Goal: Transaction & Acquisition: Purchase product/service

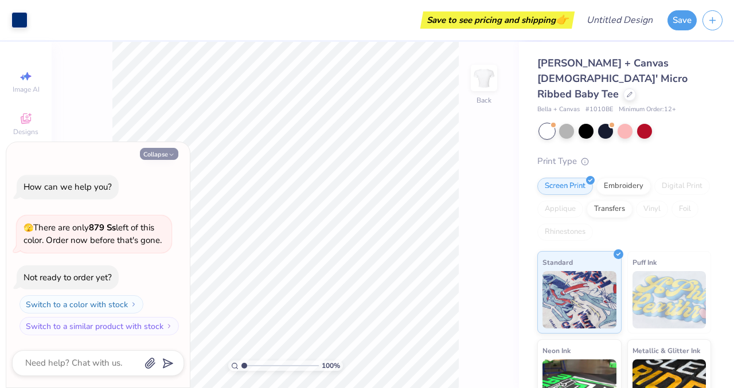
click at [148, 155] on button "Collapse" at bounding box center [159, 154] width 38 height 12
type textarea "x"
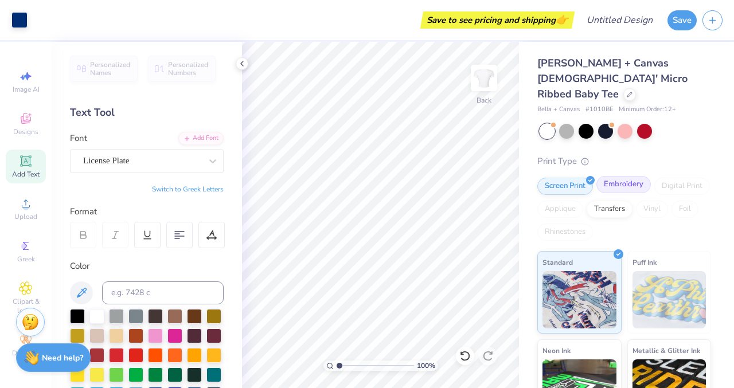
click at [623, 176] on div "Embroidery" at bounding box center [623, 184] width 54 height 17
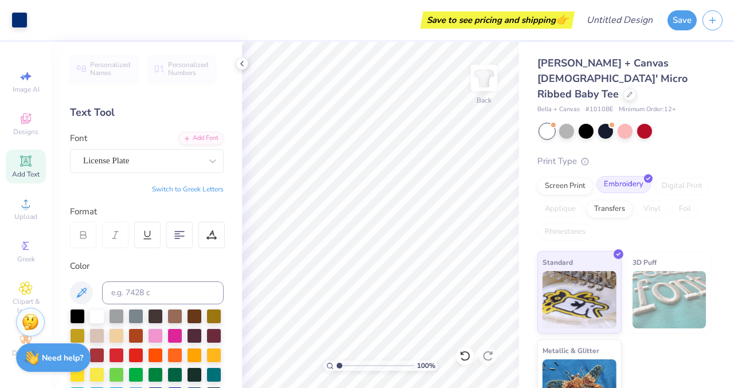
scroll to position [18, 0]
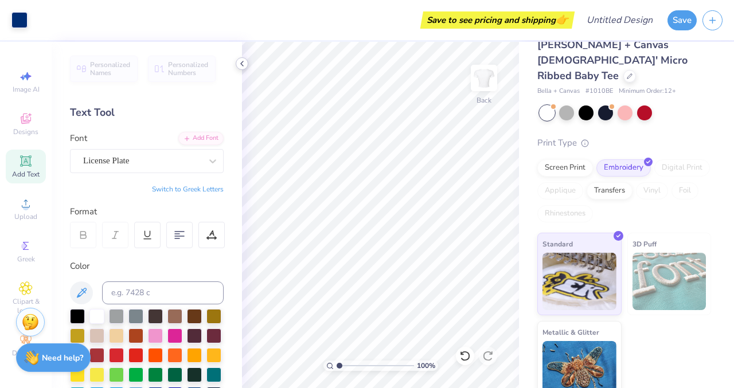
click at [237, 60] on icon at bounding box center [241, 63] width 9 height 9
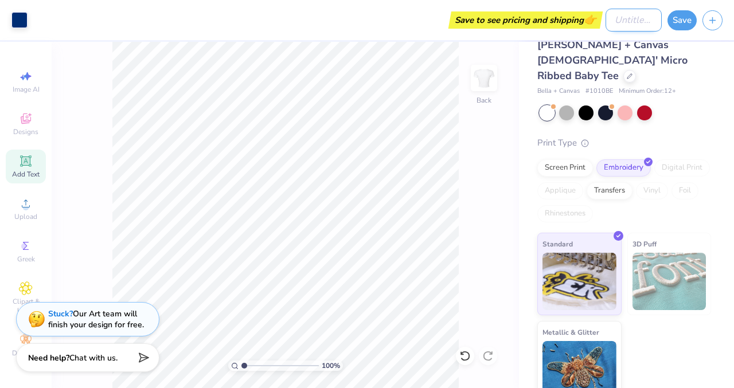
click at [611, 18] on input "Design Title" at bounding box center [633, 20] width 56 height 23
type input "big little"
click at [687, 23] on button "Save" at bounding box center [681, 19] width 29 height 20
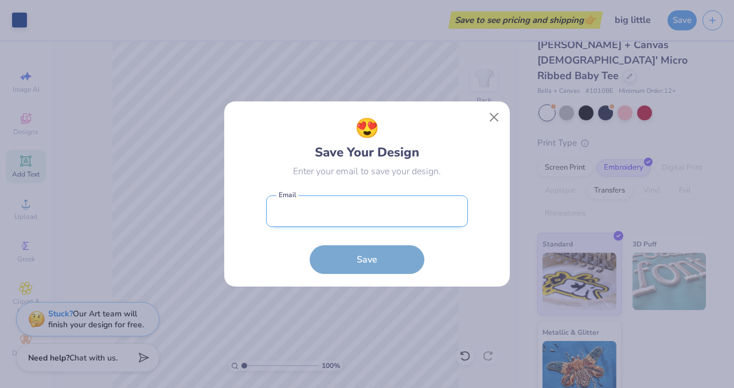
click at [396, 218] on input "email" at bounding box center [367, 211] width 202 height 32
type input "[EMAIL_ADDRESS][DOMAIN_NAME]"
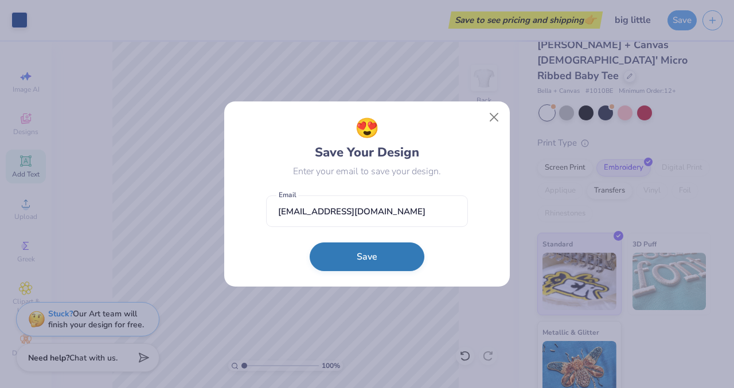
click at [369, 261] on button "Save" at bounding box center [367, 256] width 115 height 29
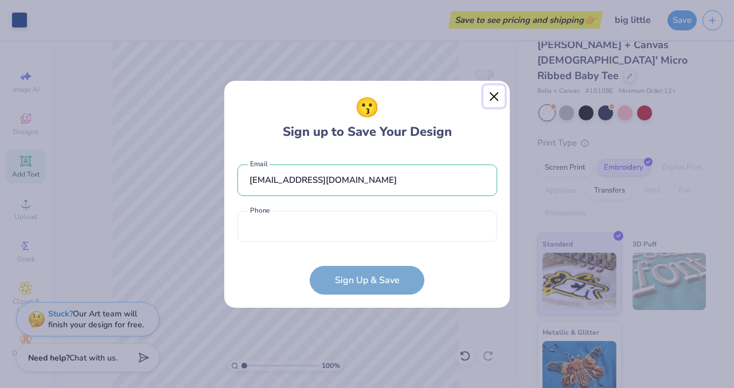
click at [494, 93] on button "Close" at bounding box center [494, 96] width 22 height 22
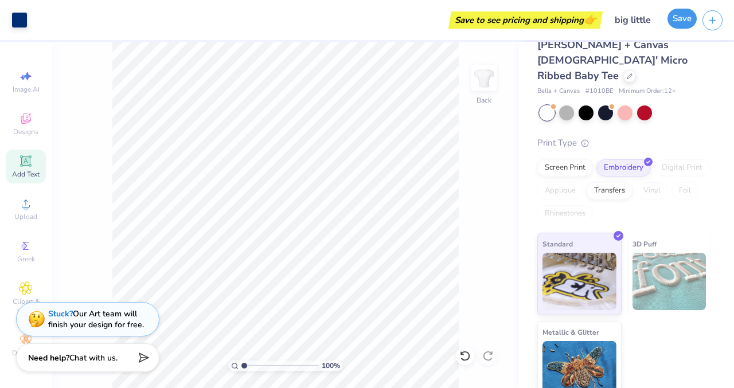
click at [686, 25] on button "Save" at bounding box center [681, 19] width 29 height 20
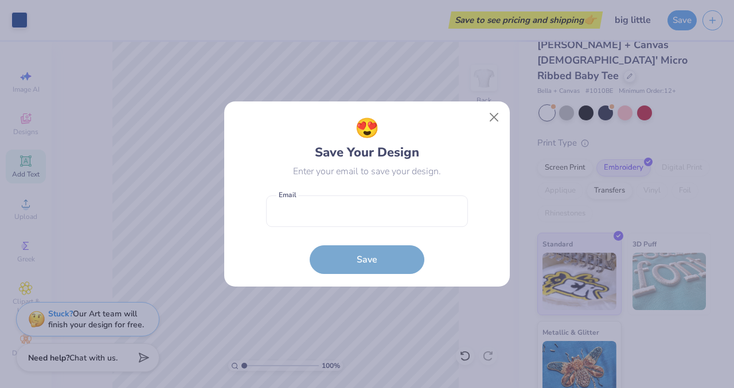
click at [388, 232] on form "Email is a required field Email Save" at bounding box center [367, 232] width 202 height 84
click at [387, 218] on input "email" at bounding box center [367, 211] width 202 height 32
type input "[EMAIL_ADDRESS][DOMAIN_NAME]"
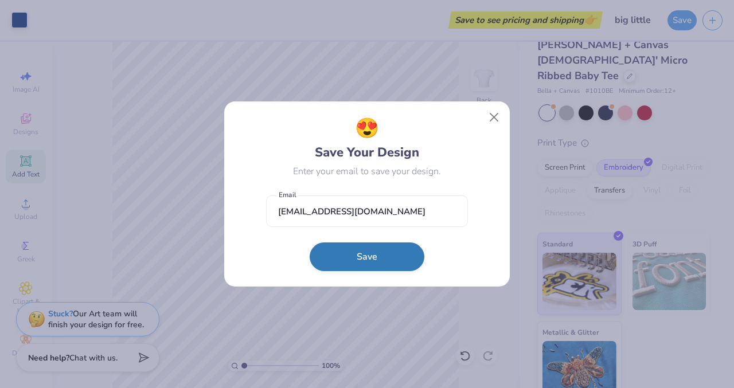
click at [358, 257] on button "Save" at bounding box center [367, 256] width 115 height 29
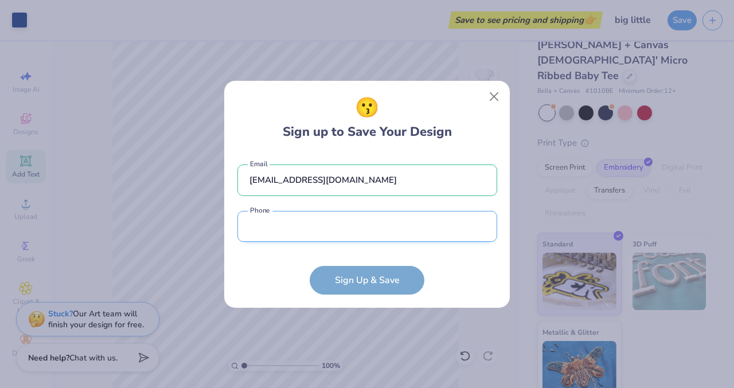
click at [339, 236] on input "tel" at bounding box center [367, 227] width 260 height 32
type input "[PHONE_NUMBER]"
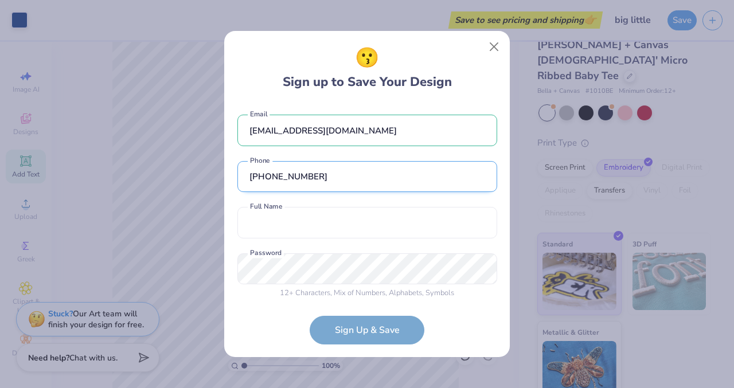
scroll to position [7, 0]
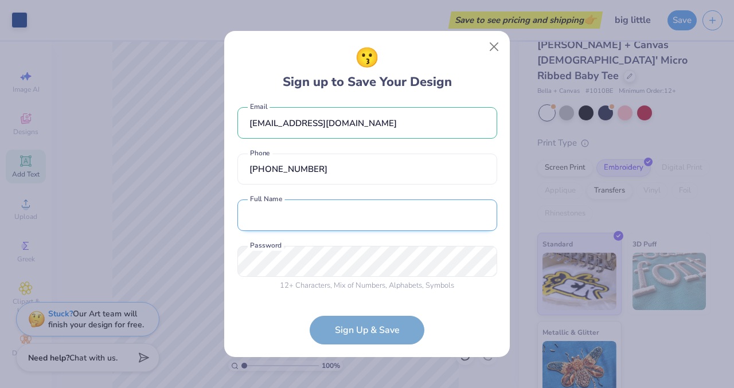
click at [362, 216] on input "text" at bounding box center [367, 216] width 260 height 32
type input "[PERSON_NAME]"
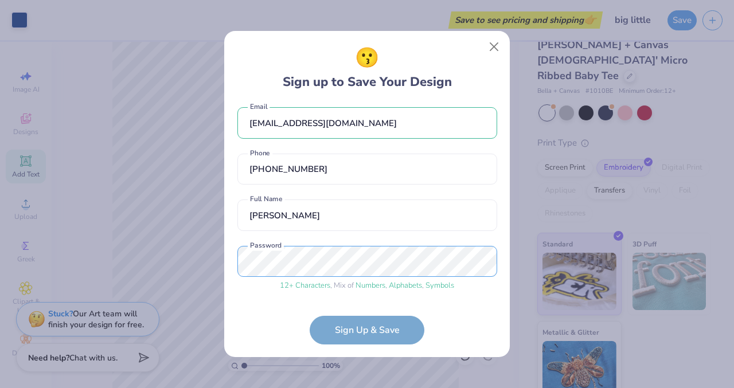
scroll to position [51, 0]
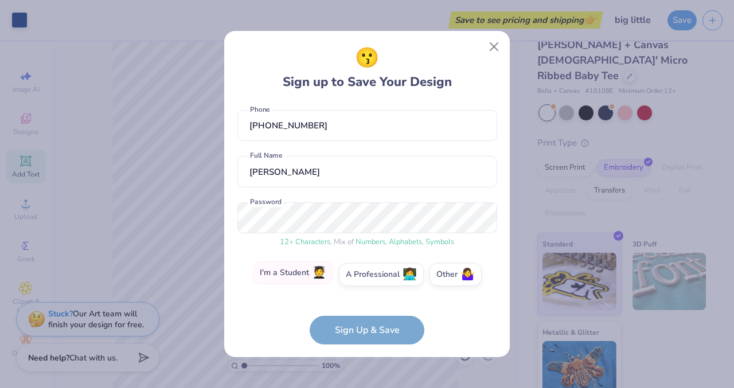
click at [306, 274] on label "I'm a Student 🧑‍🎓" at bounding box center [293, 272] width 80 height 23
click at [363, 324] on input "I'm a Student 🧑‍🎓" at bounding box center [366, 327] width 7 height 7
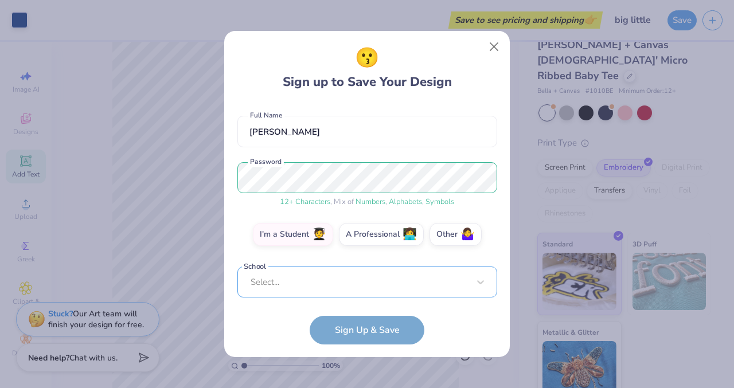
click at [311, 282] on div "Select..." at bounding box center [367, 283] width 260 height 32
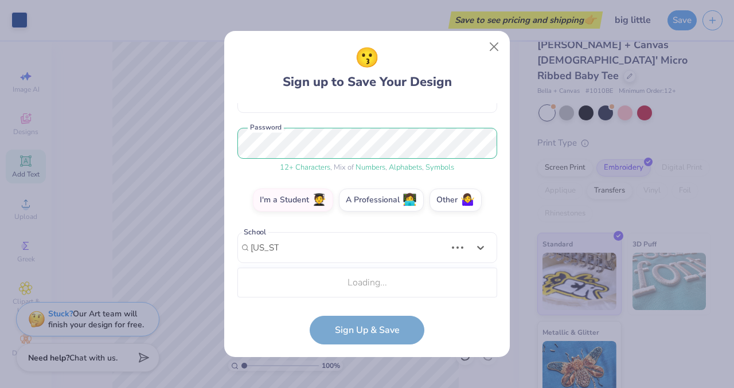
scroll to position [269, 0]
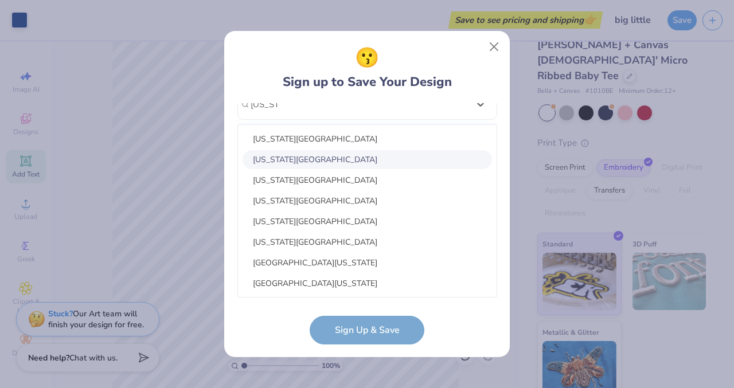
click at [335, 163] on div "[US_STATE][GEOGRAPHIC_DATA]" at bounding box center [366, 159] width 249 height 19
type input "[US_STATE]"
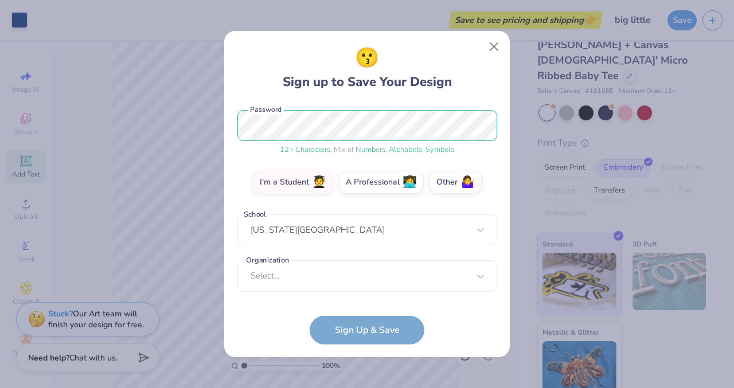
scroll to position [143, 0]
click at [318, 284] on div "option focused, 9 of 15. 15 results available. Use Up and Down to choose option…" at bounding box center [367, 364] width 260 height 209
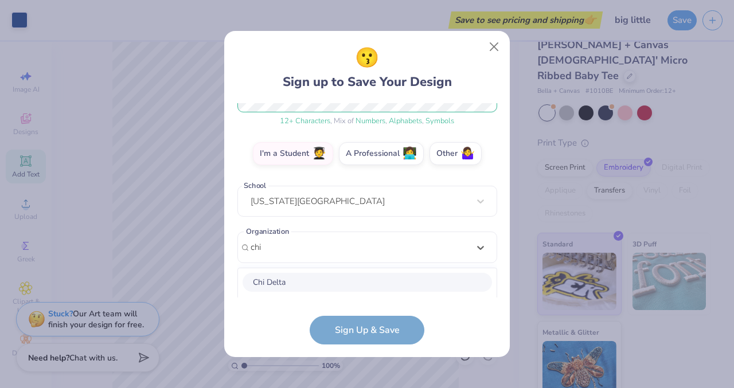
scroll to position [315, 0]
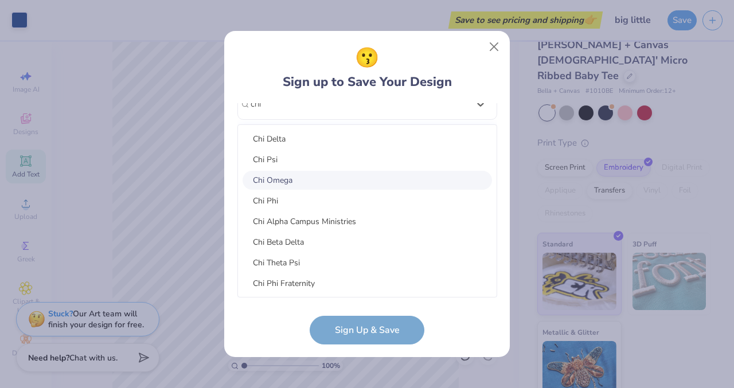
click at [297, 178] on div "Chi Omega" at bounding box center [366, 180] width 249 height 19
type input "chi"
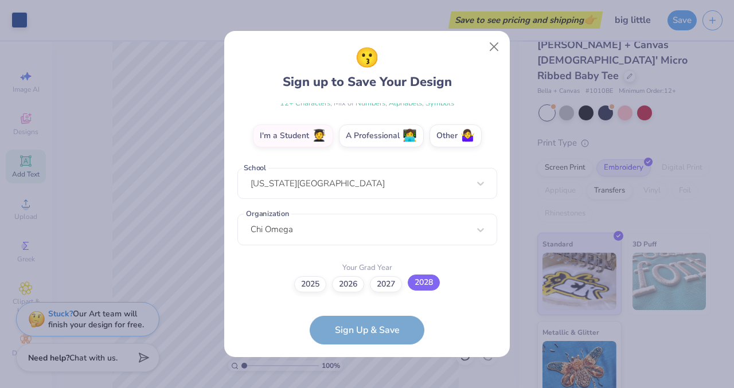
click at [426, 280] on label "2028" at bounding box center [424, 283] width 32 height 16
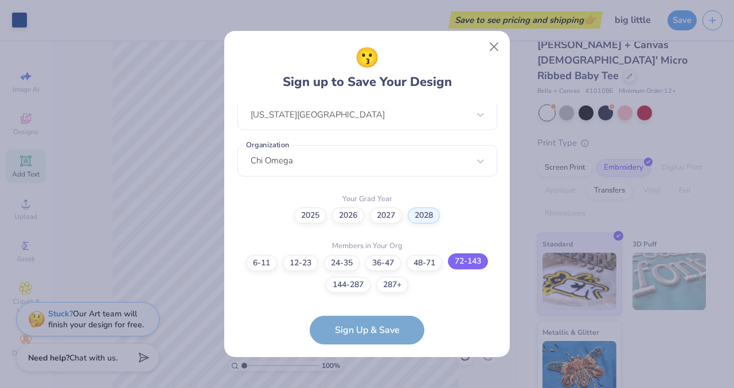
click at [479, 260] on label "72-143" at bounding box center [468, 261] width 40 height 16
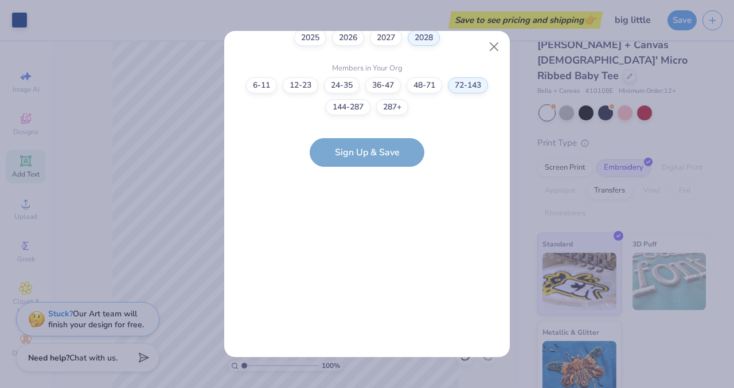
scroll to position [0, 0]
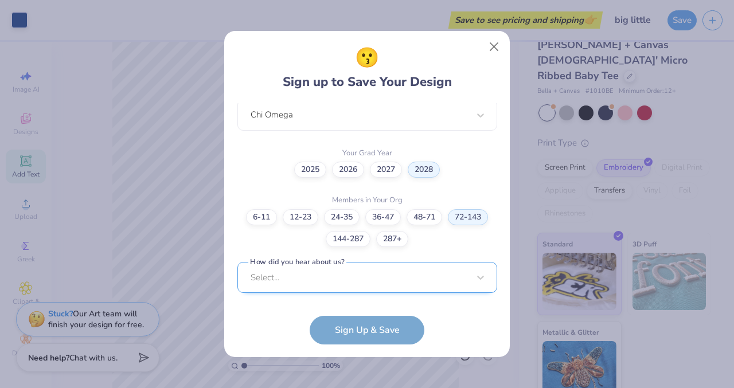
click at [372, 277] on div "Select..." at bounding box center [367, 278] width 260 height 32
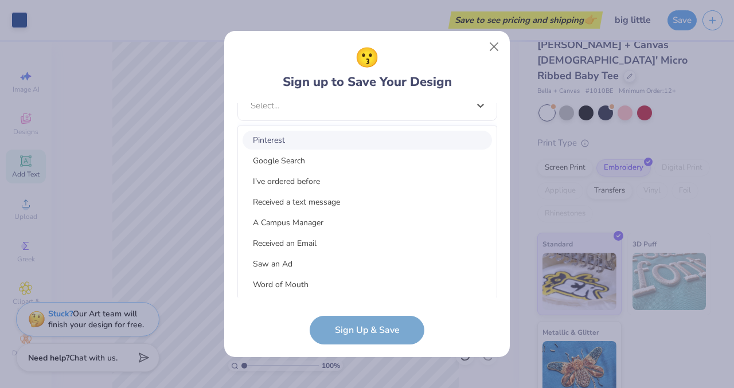
click at [304, 138] on div "Pinterest" at bounding box center [366, 140] width 249 height 19
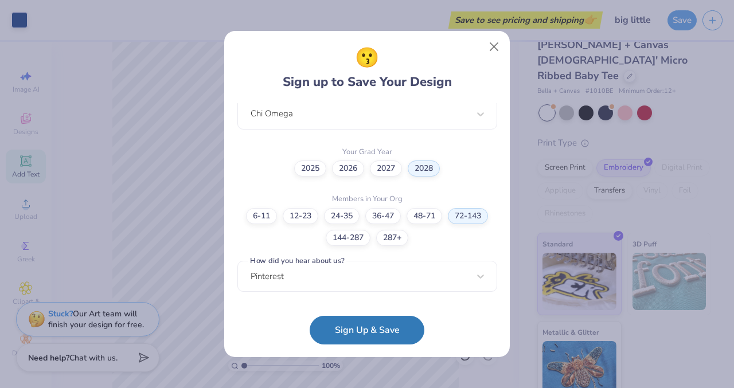
scroll to position [304, 0]
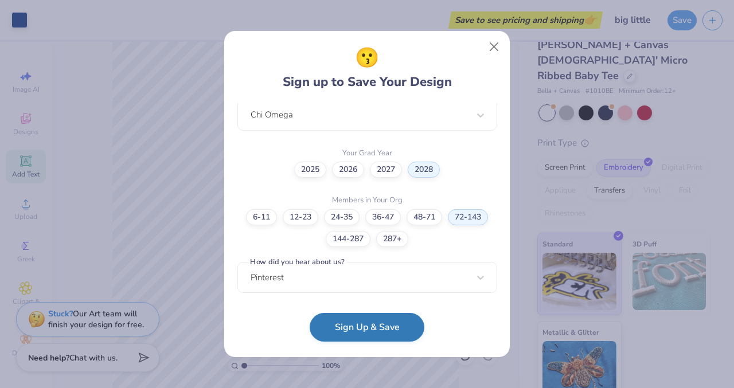
click at [363, 326] on button "Sign Up & Save" at bounding box center [367, 327] width 115 height 29
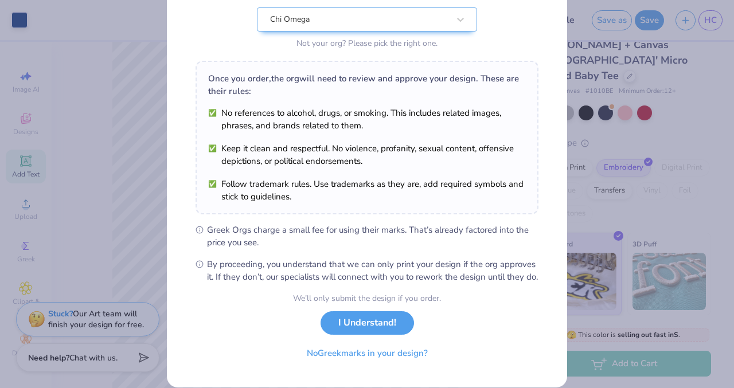
scroll to position [148, 0]
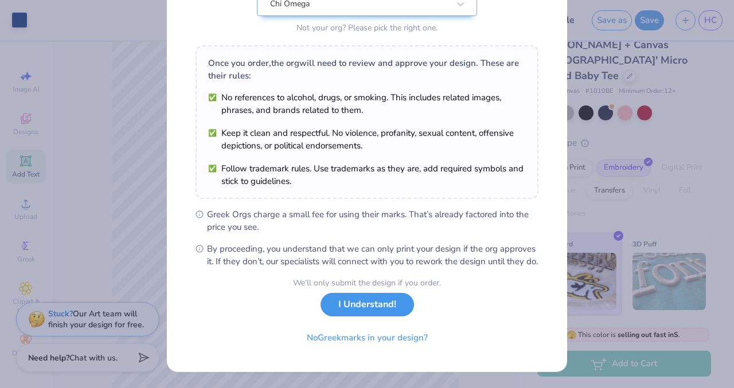
click at [384, 310] on button "I Understand!" at bounding box center [366, 305] width 93 height 24
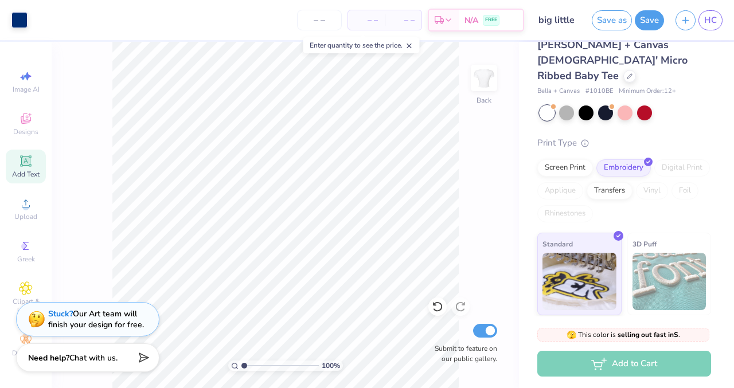
click at [363, 21] on span "– –" at bounding box center [366, 20] width 23 height 12
click at [315, 22] on input "number" at bounding box center [319, 20] width 45 height 21
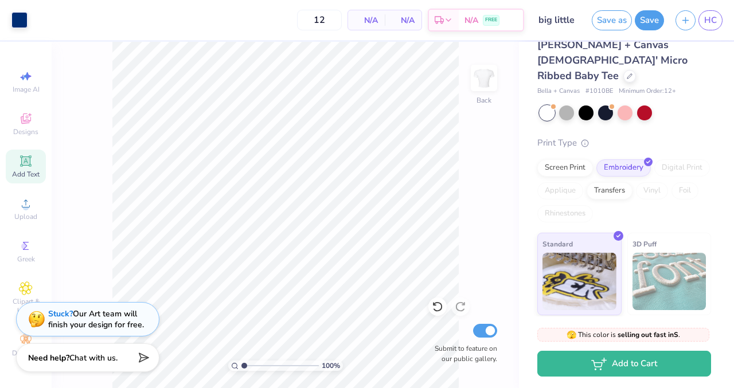
click at [384, 30] on div "N/A Per Item N/A Total" at bounding box center [384, 20] width 75 height 21
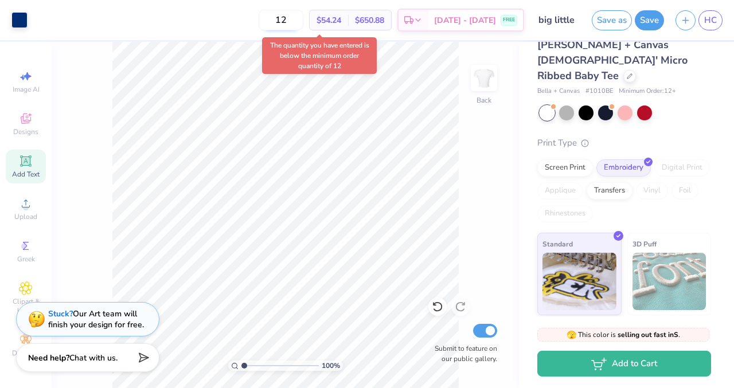
click at [294, 21] on input "12" at bounding box center [281, 20] width 45 height 21
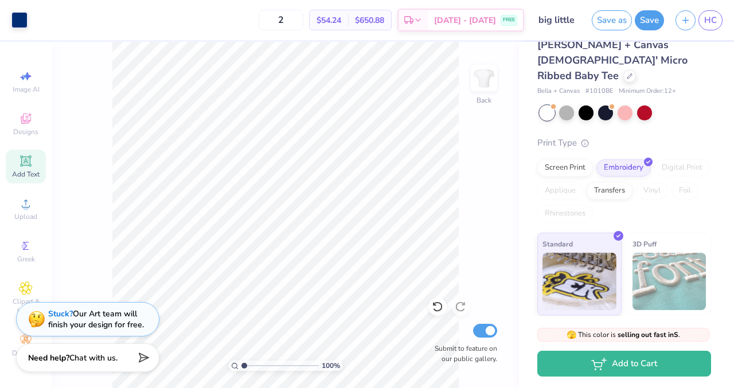
type input "12"
click at [260, 18] on div "12 $54.24 Per Item $650.88 Total Est. Delivery [DATE] - [DATE] FREE" at bounding box center [278, 20] width 491 height 40
